Goal: Navigation & Orientation: Find specific page/section

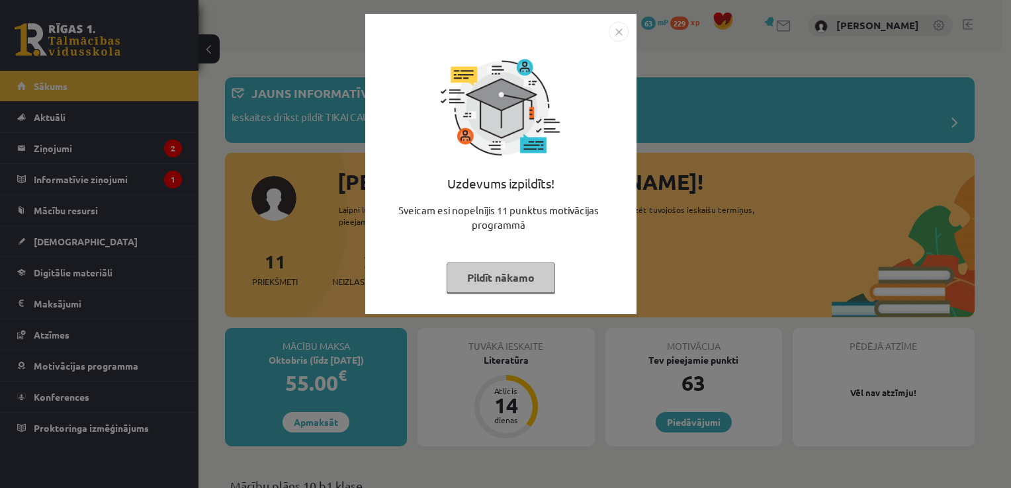
click at [617, 32] on img "Close" at bounding box center [619, 32] width 20 height 20
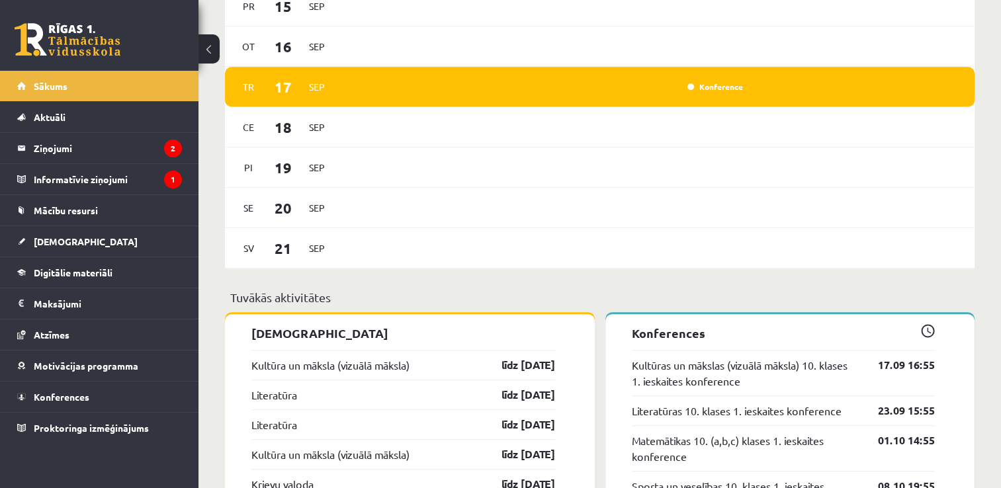
scroll to position [794, 0]
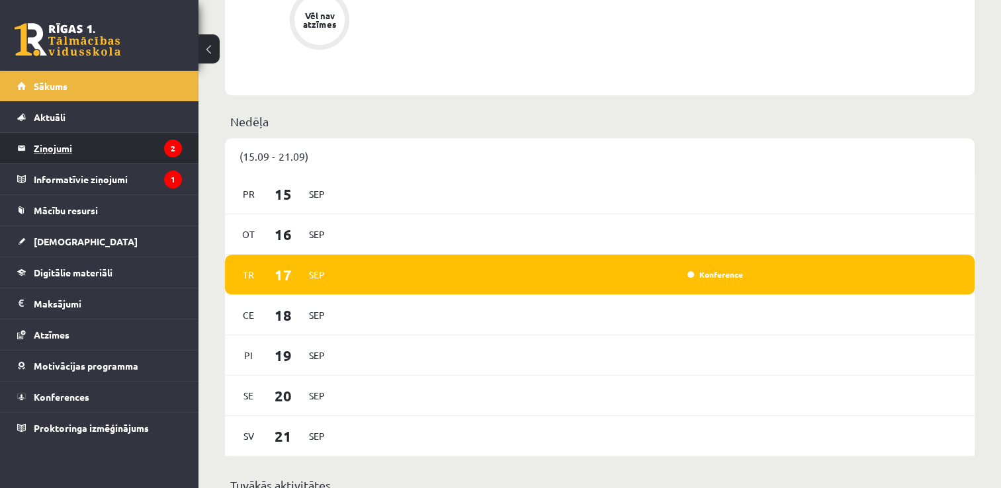
click at [72, 145] on legend "Ziņojumi 2" at bounding box center [108, 148] width 148 height 30
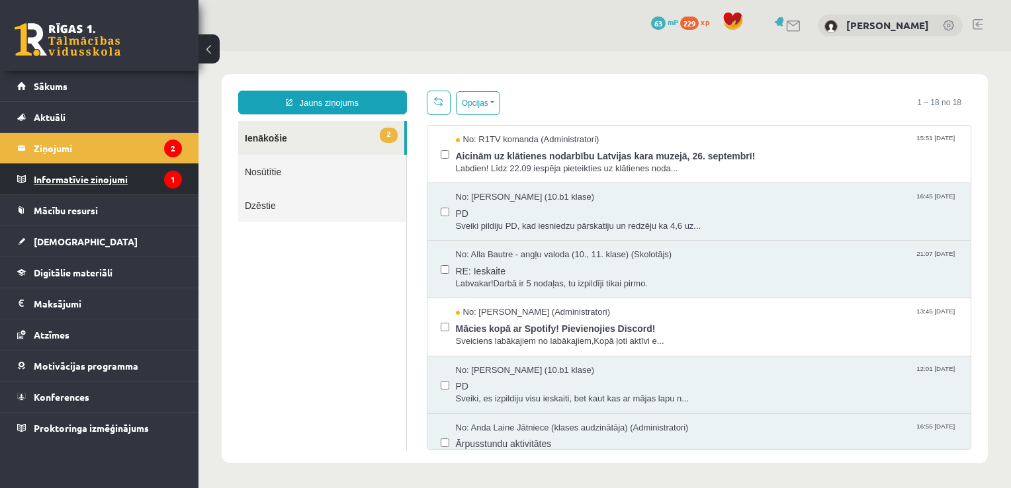
click at [82, 181] on legend "Informatīvie ziņojumi 1" at bounding box center [108, 179] width 148 height 30
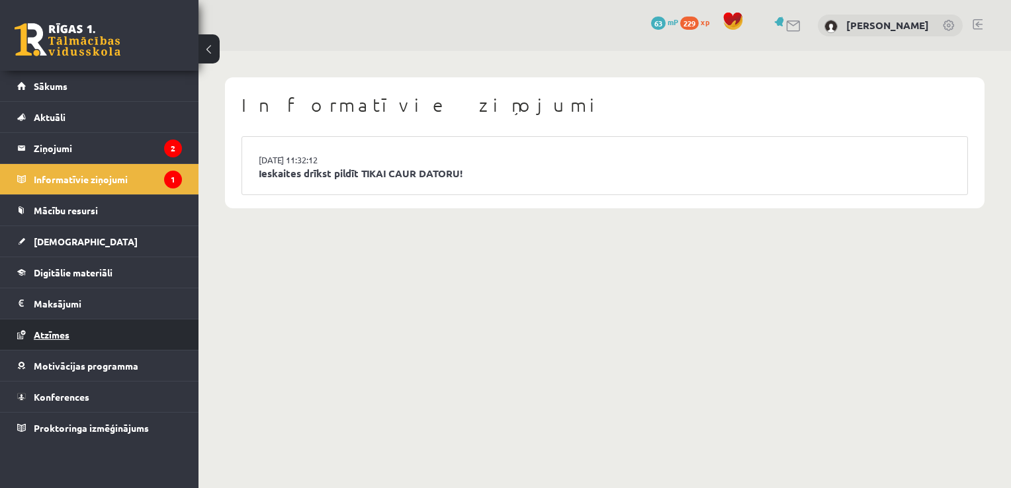
click at [50, 335] on span "Atzīmes" at bounding box center [52, 335] width 36 height 12
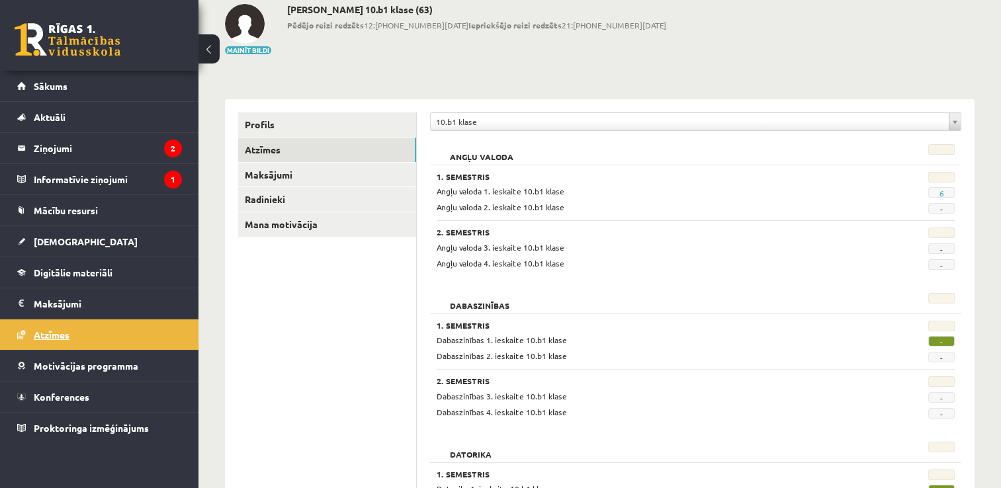
scroll to position [66, 0]
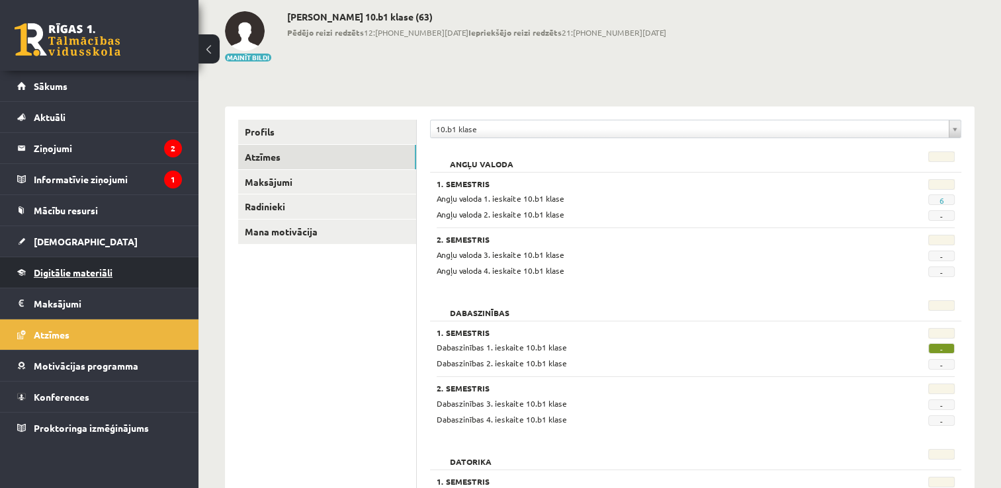
click at [73, 275] on span "Digitālie materiāli" at bounding box center [73, 273] width 79 height 12
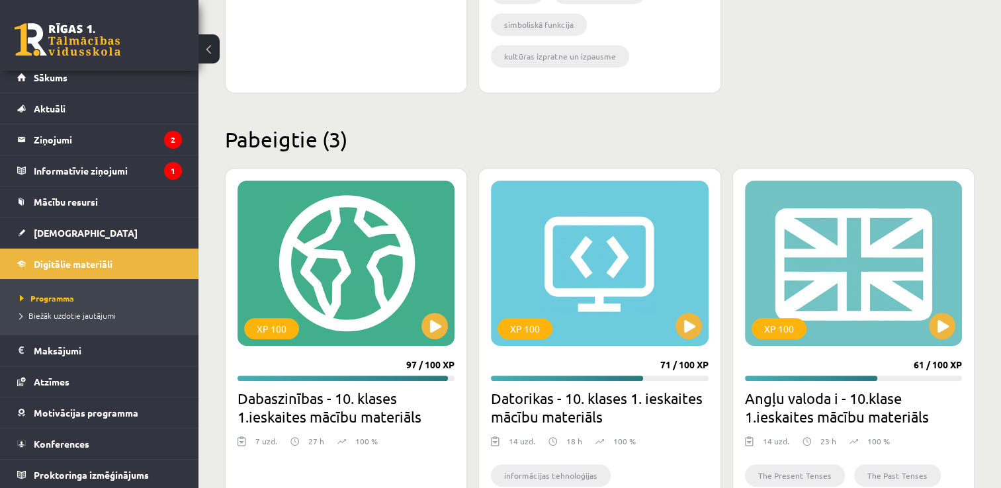
scroll to position [758, 0]
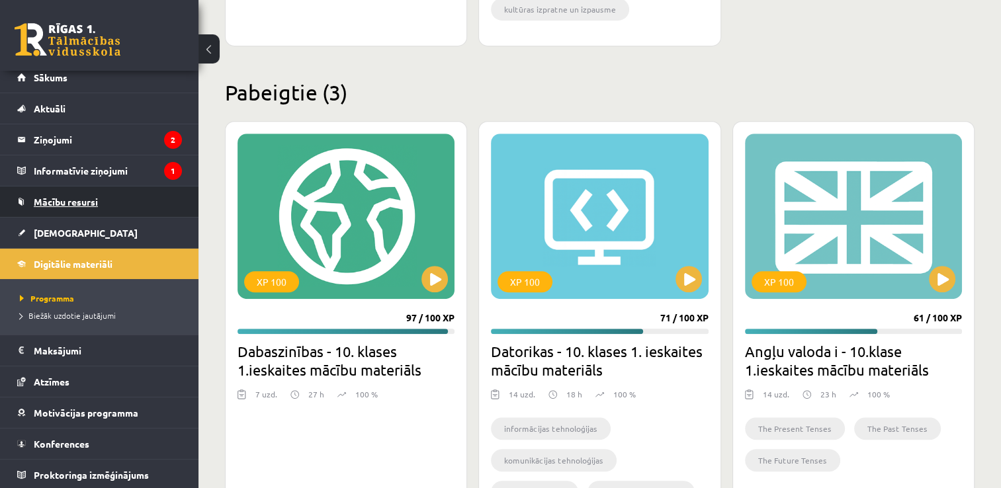
click at [75, 200] on span "Mācību resursi" at bounding box center [66, 202] width 64 height 12
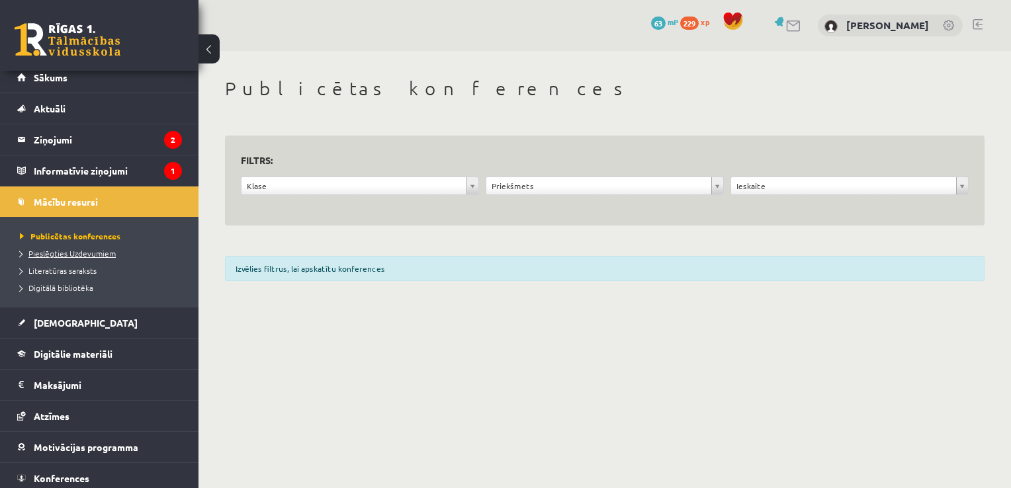
click at [95, 253] on span "Pieslēgties Uzdevumiem" at bounding box center [68, 253] width 96 height 11
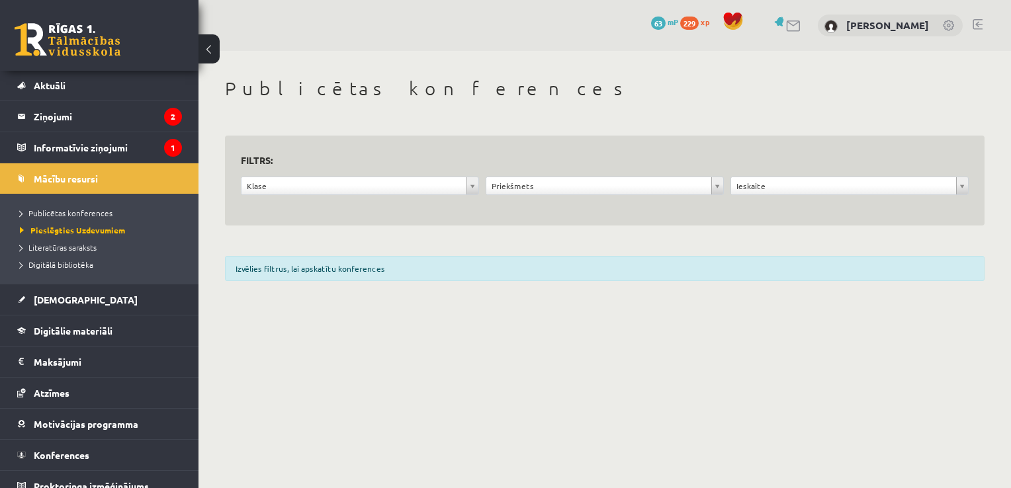
scroll to position [43, 0]
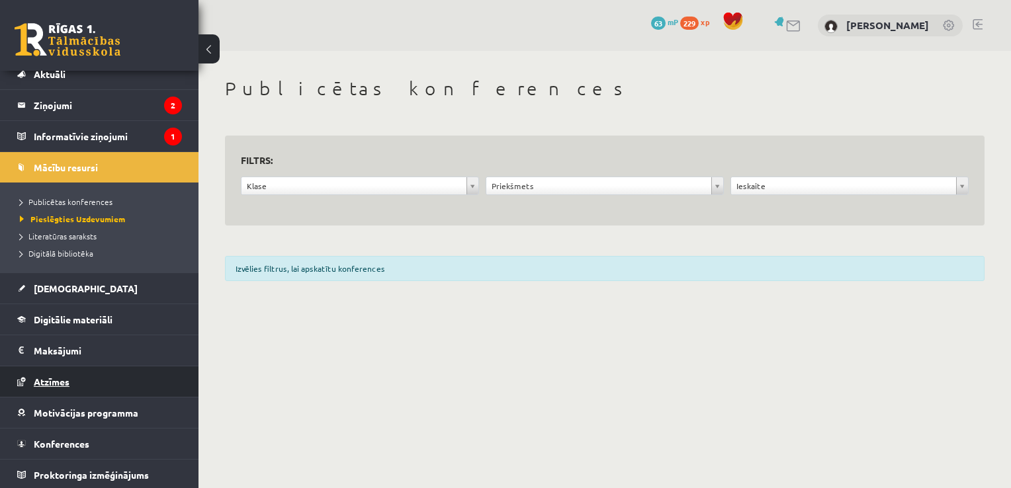
click at [41, 379] on span "Atzīmes" at bounding box center [52, 382] width 36 height 12
